Goal: Navigation & Orientation: Find specific page/section

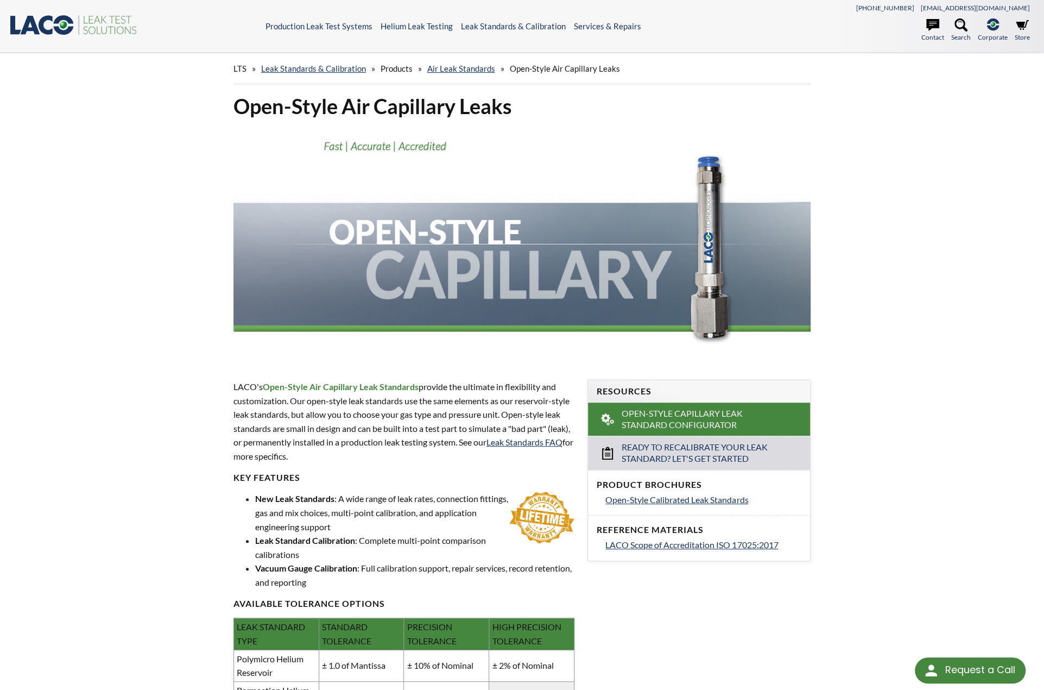
click at [393, 67] on span "Products" at bounding box center [397, 69] width 32 height 10
click at [306, 66] on link "Leak Standards & Calibration" at bounding box center [313, 69] width 105 height 10
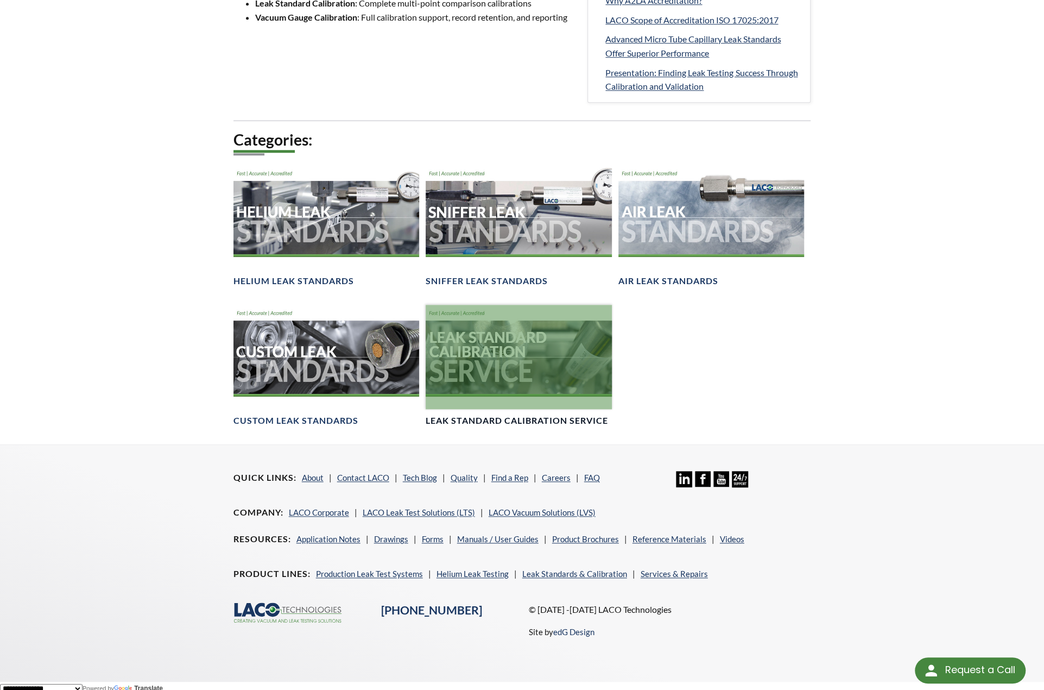
scroll to position [635, 0]
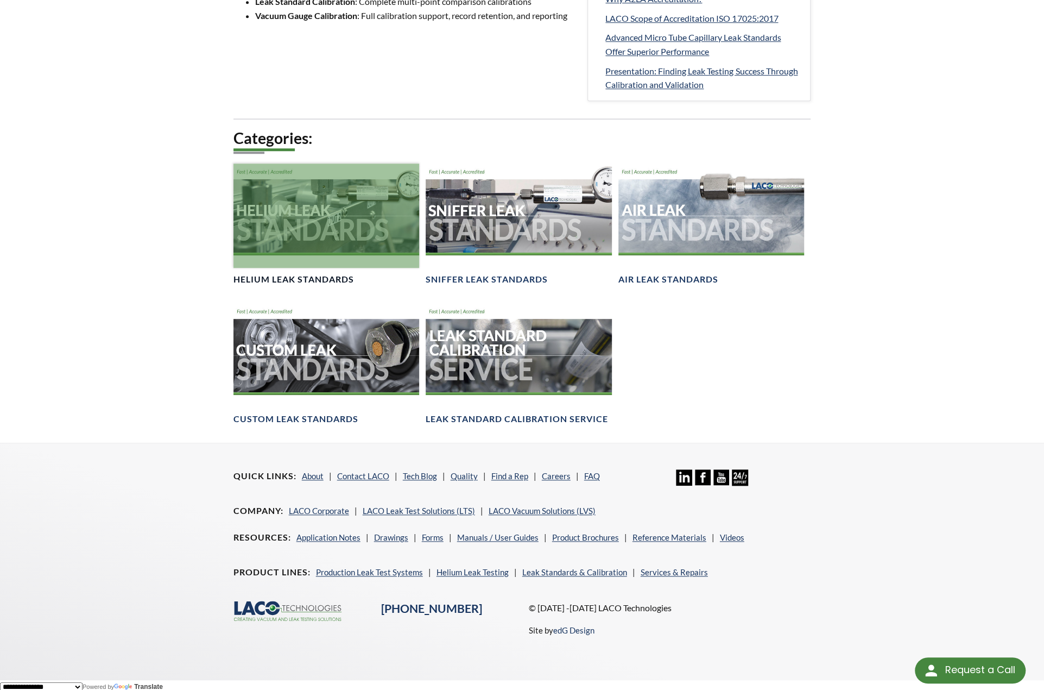
click at [306, 243] on div at bounding box center [327, 215] width 186 height 104
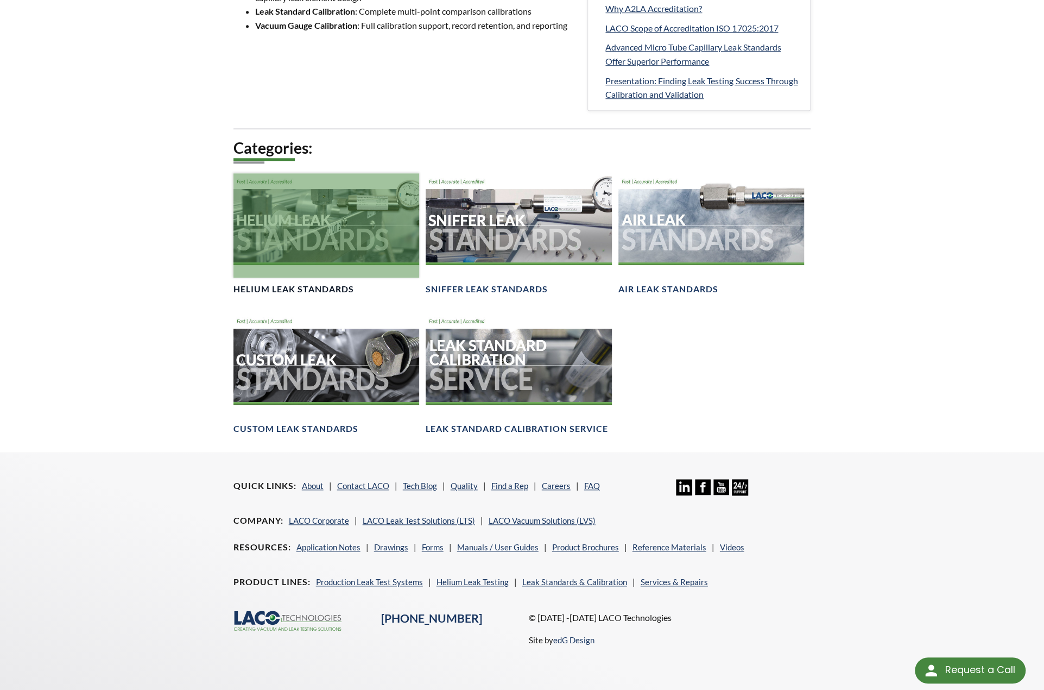
scroll to position [621, 0]
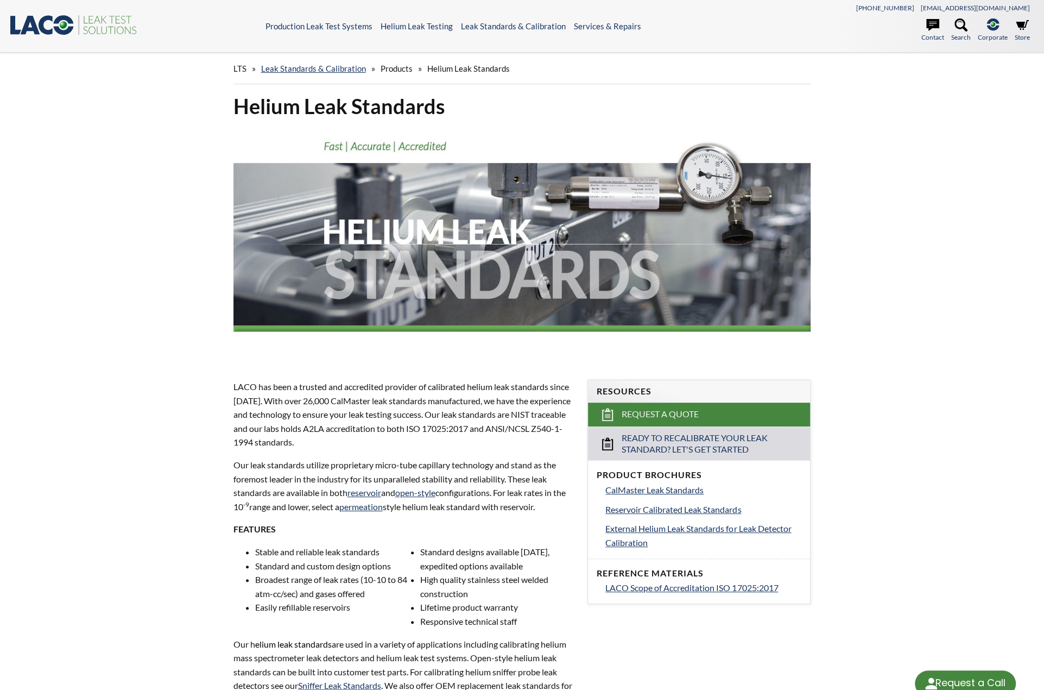
select select "Language Translate Widget"
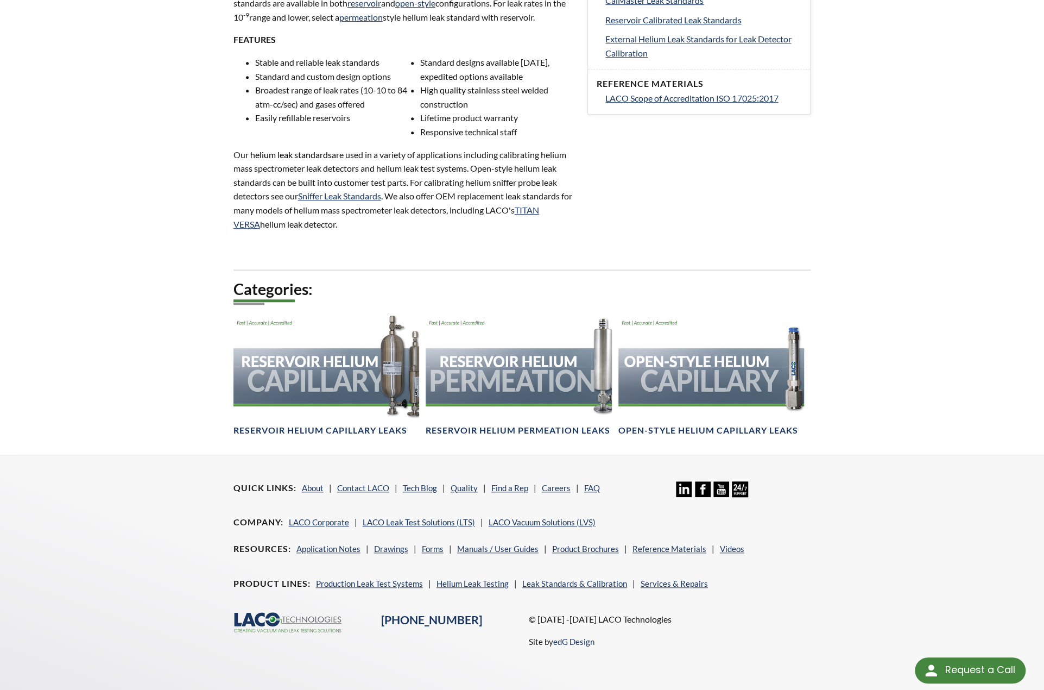
scroll to position [502, 0]
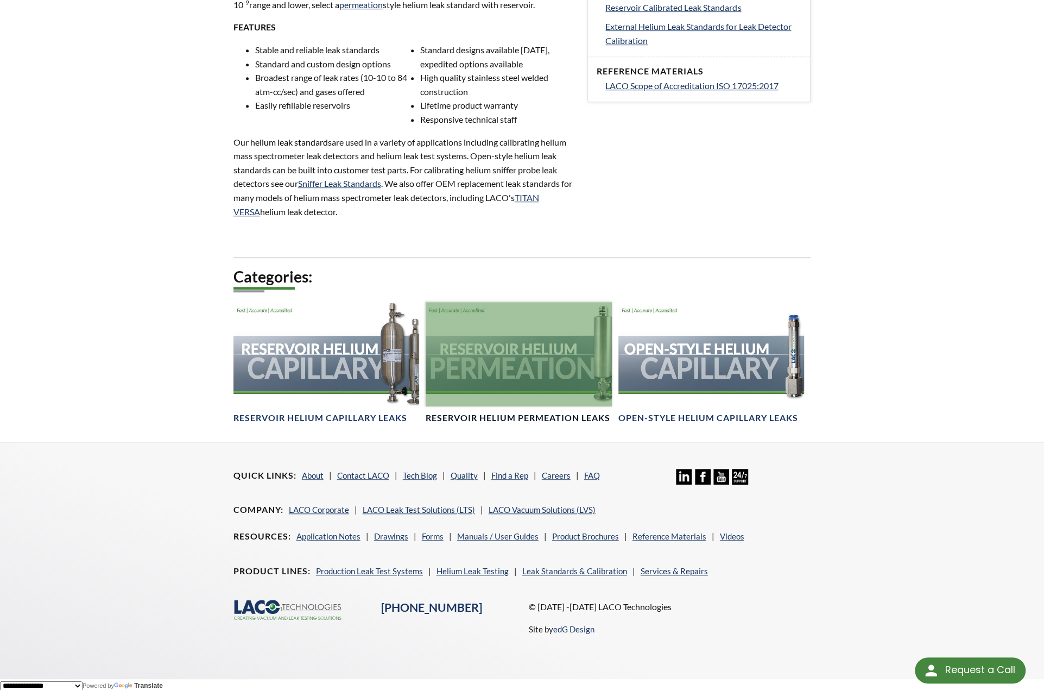
click at [517, 362] on div at bounding box center [519, 354] width 186 height 104
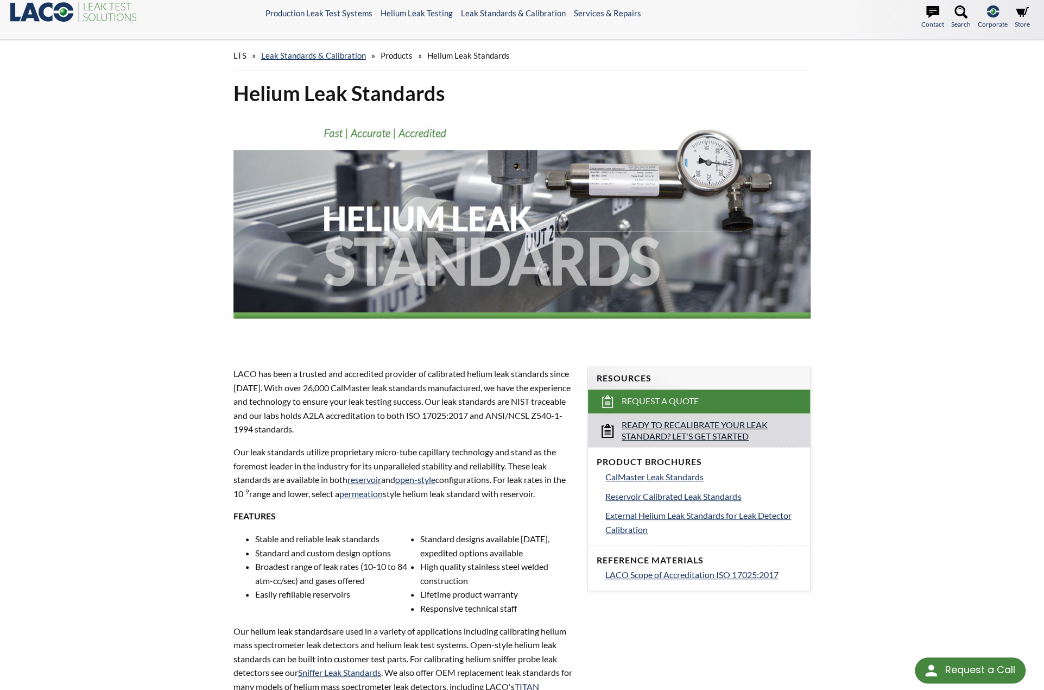
scroll to position [0, 0]
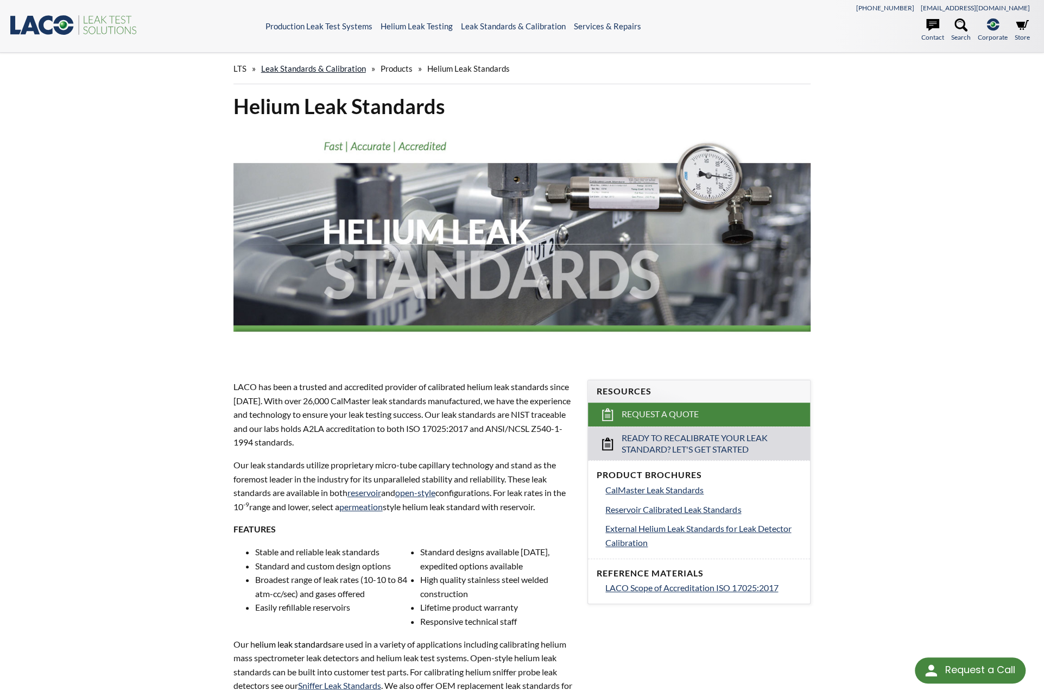
click at [303, 64] on link "Leak Standards & Calibration" at bounding box center [313, 69] width 105 height 10
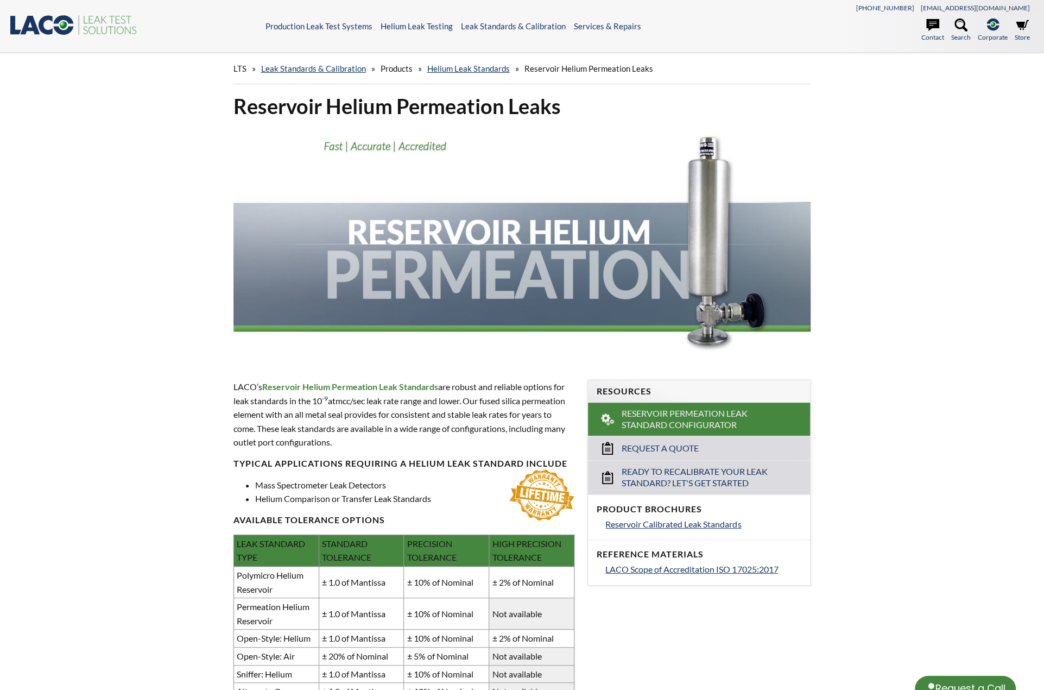
select select "Language Translate Widget"
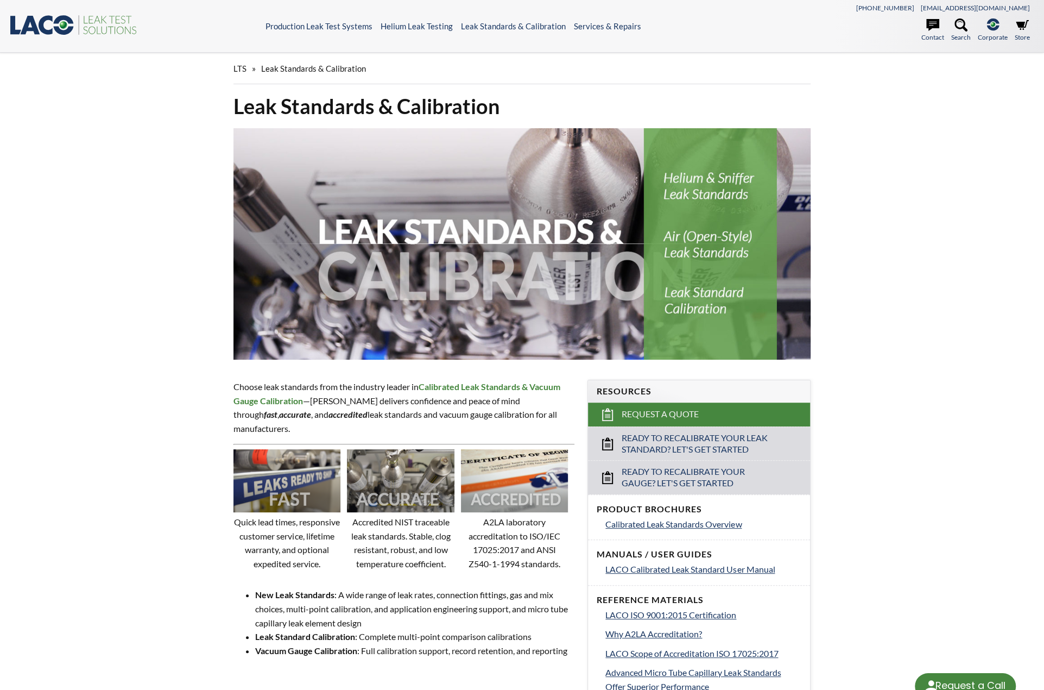
select select "Language Translate Widget"
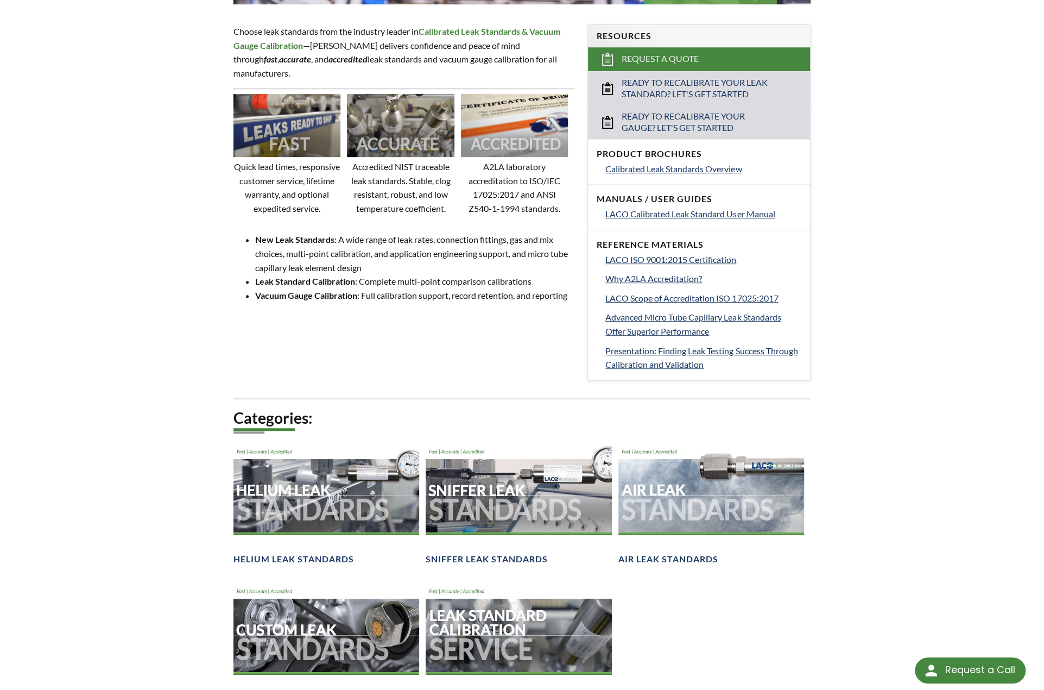
scroll to position [489, 0]
